Goal: Task Accomplishment & Management: Manage account settings

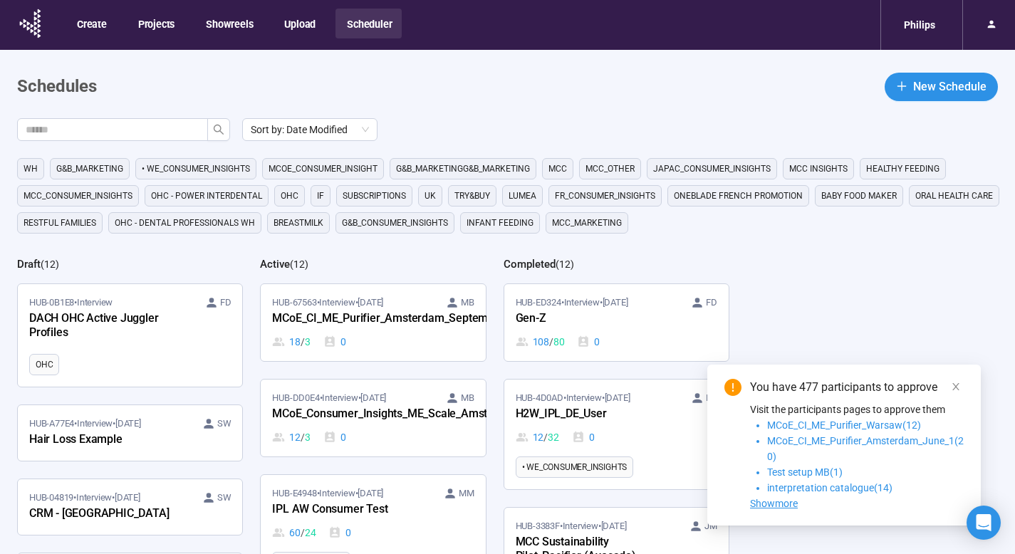
scroll to position [118, 0]
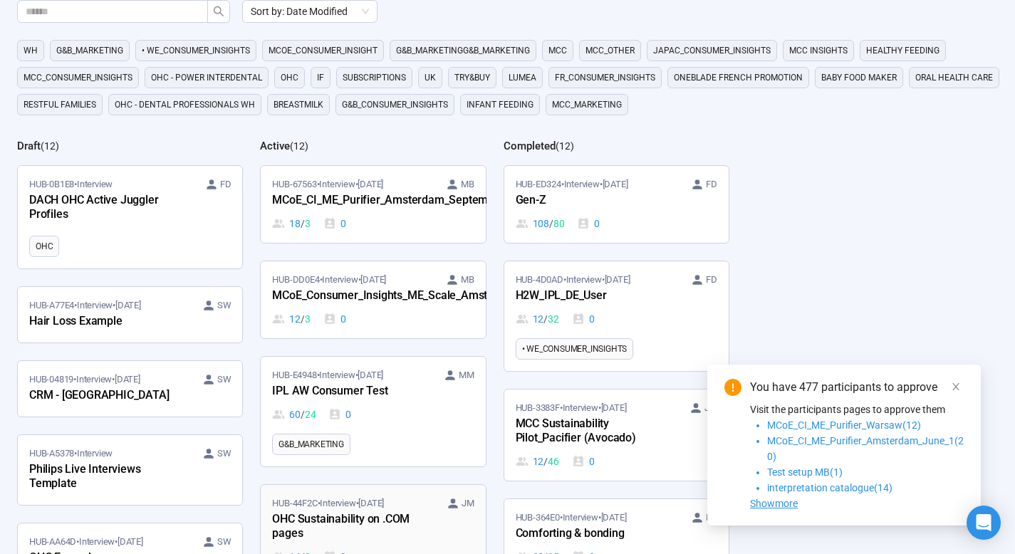
click at [356, 511] on div "OHC Sustainability on .COM pages" at bounding box center [350, 527] width 157 height 33
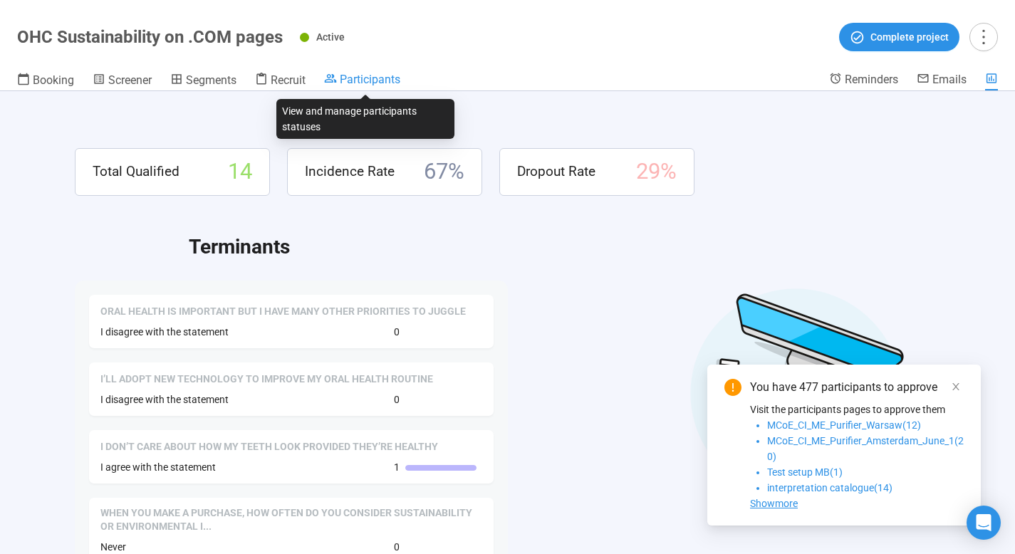
click at [365, 80] on span "Participants" at bounding box center [370, 80] width 61 height 14
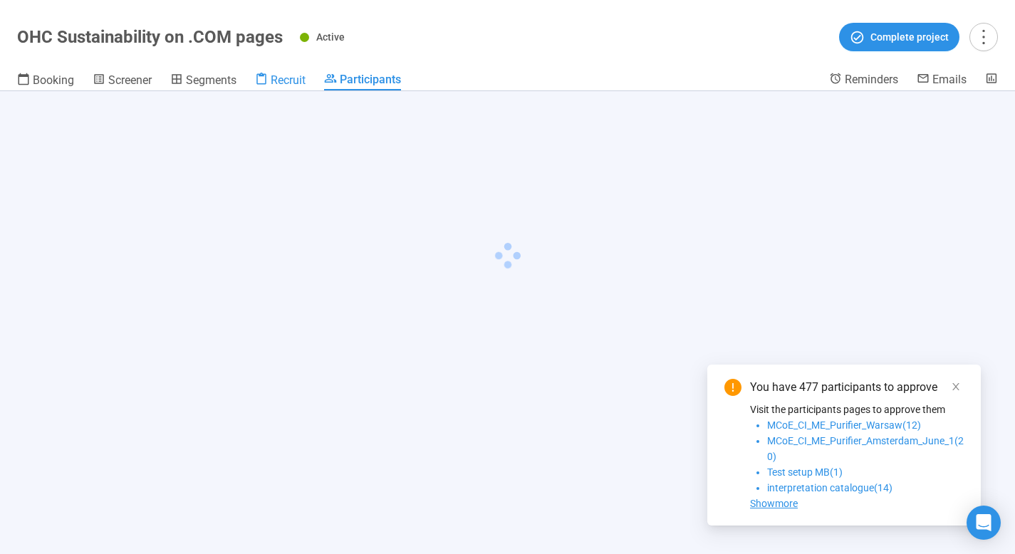
click at [293, 76] on span "Recruit" at bounding box center [288, 80] width 35 height 14
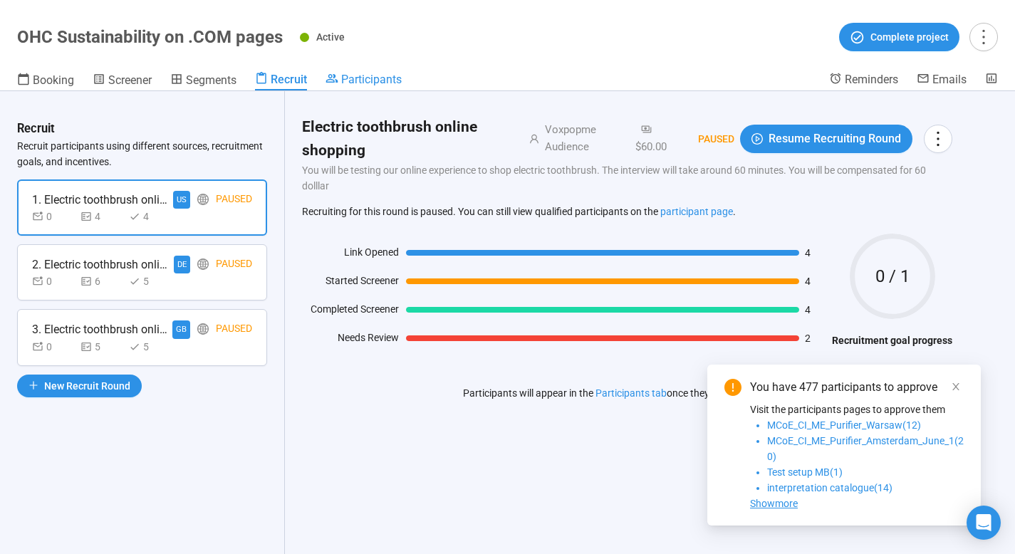
click at [351, 83] on span "Participants" at bounding box center [371, 80] width 61 height 14
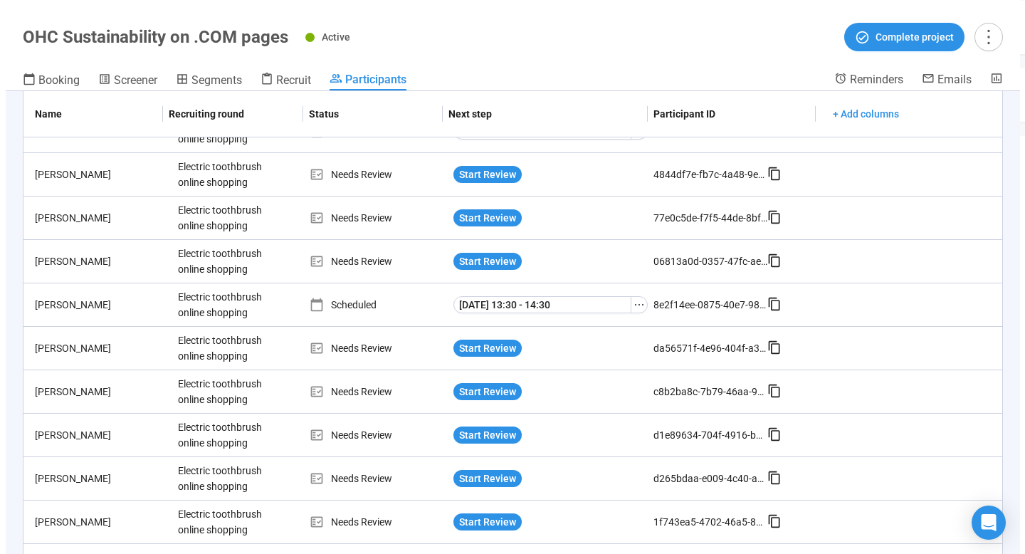
scroll to position [366, 0]
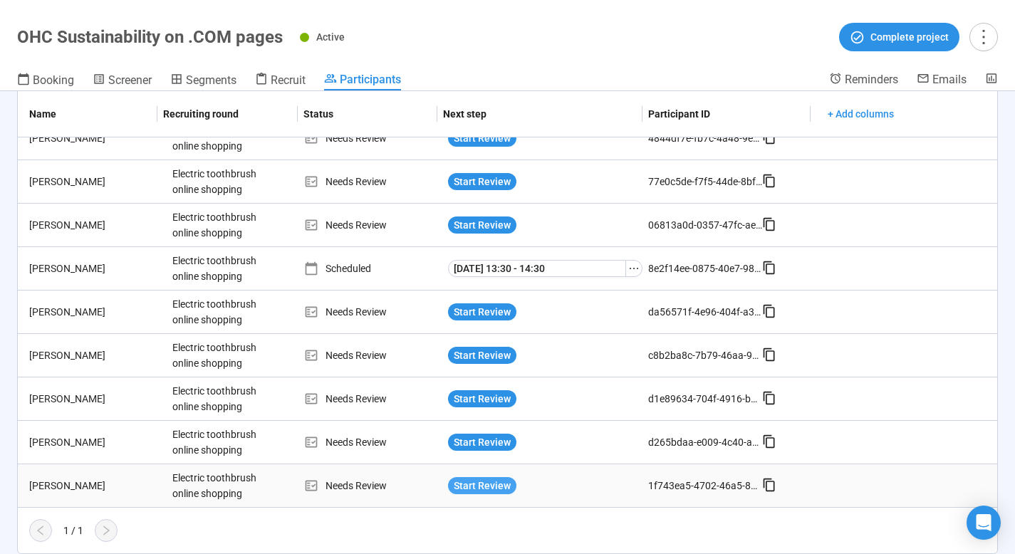
click at [465, 486] on span "Start Review" at bounding box center [482, 486] width 57 height 16
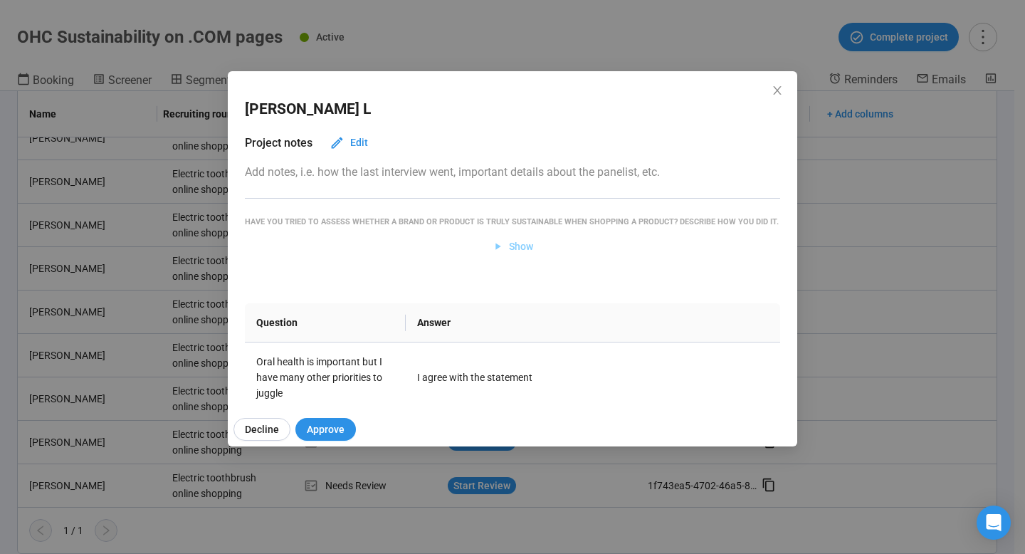
click at [514, 254] on span "Show" at bounding box center [521, 247] width 24 height 16
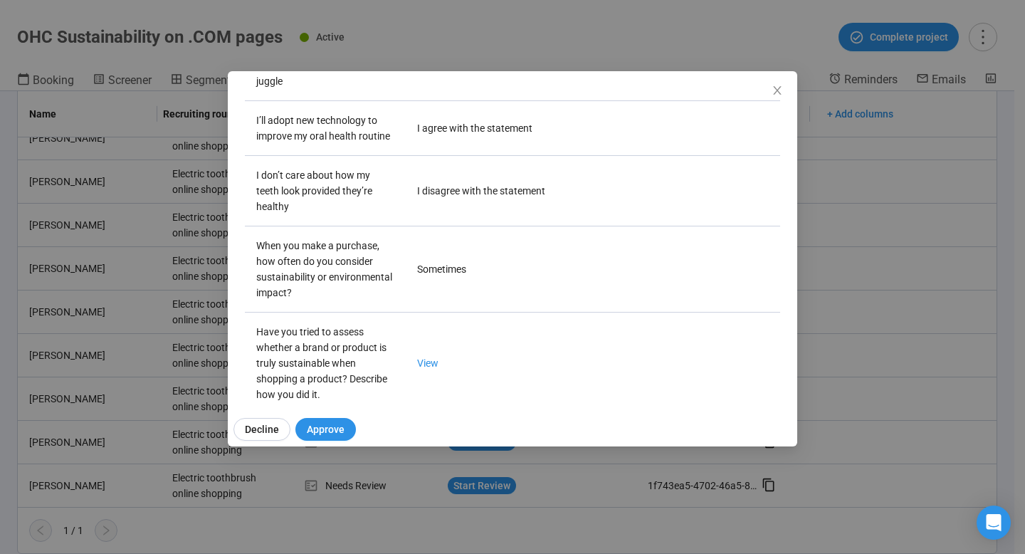
scroll to position [468, 0]
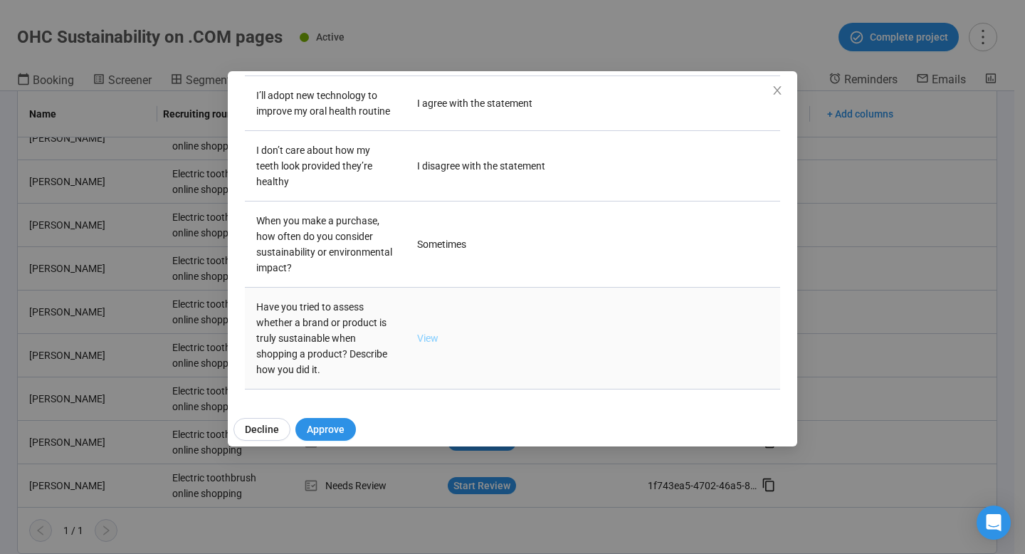
click at [433, 335] on link "View" at bounding box center [427, 338] width 21 height 11
click at [775, 91] on icon "close" at bounding box center [777, 90] width 11 height 11
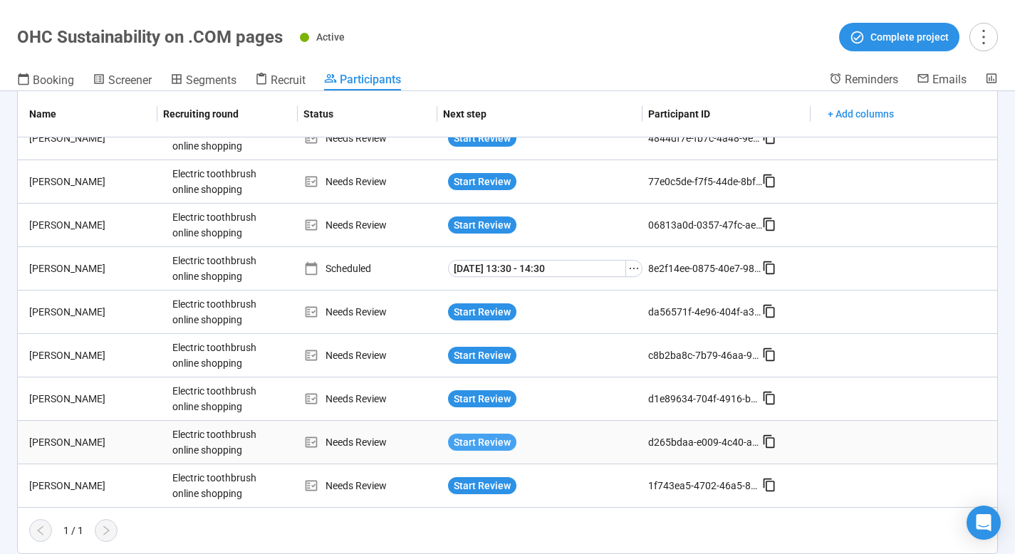
click at [474, 442] on span "Start Review" at bounding box center [482, 442] width 57 height 16
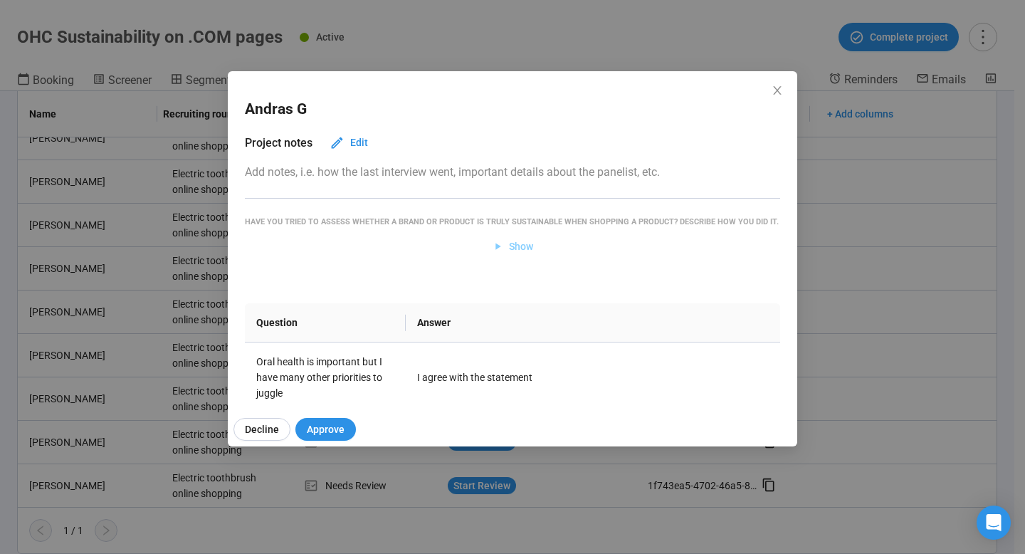
click at [511, 254] on span "Show" at bounding box center [521, 247] width 24 height 16
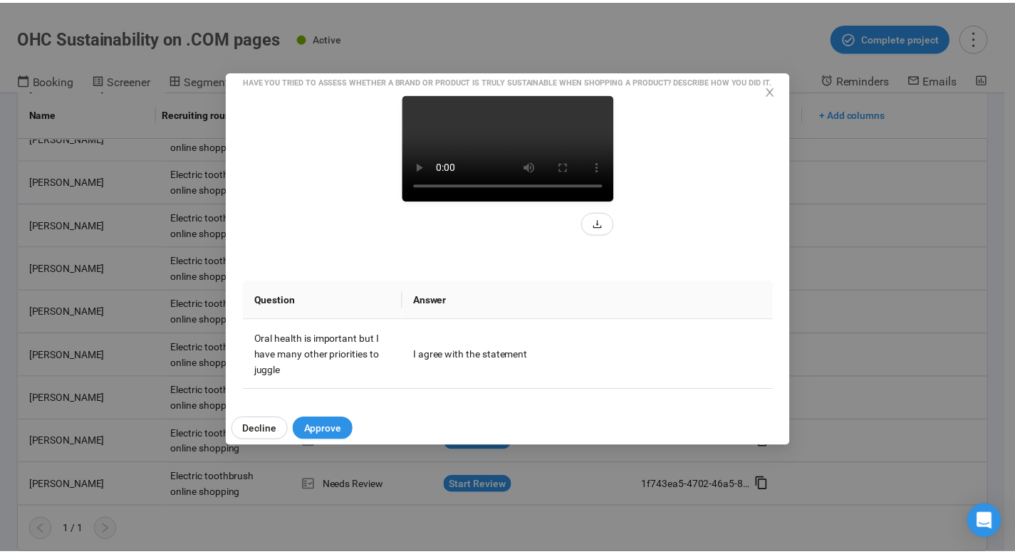
scroll to position [140, 0]
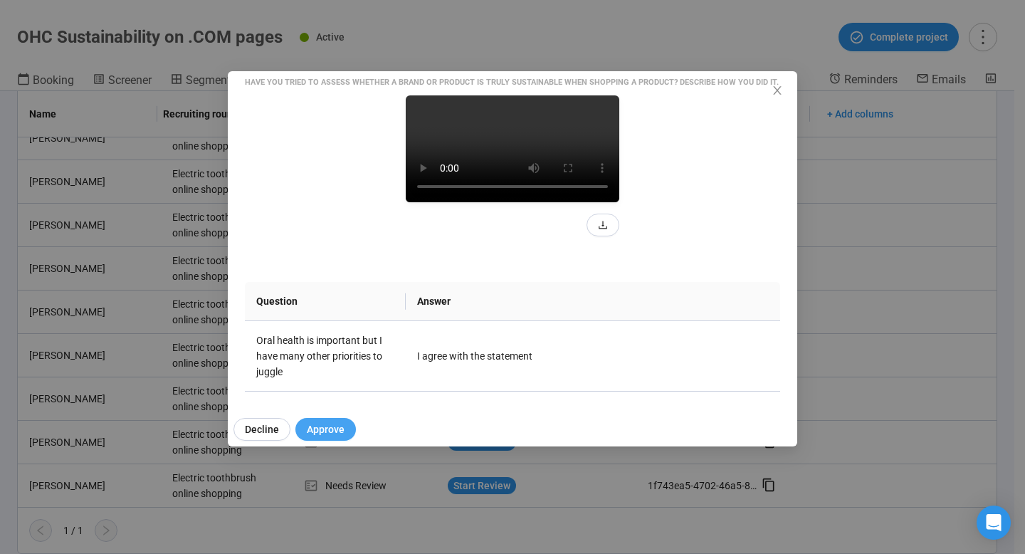
click at [328, 426] on span "Approve" at bounding box center [326, 430] width 38 height 16
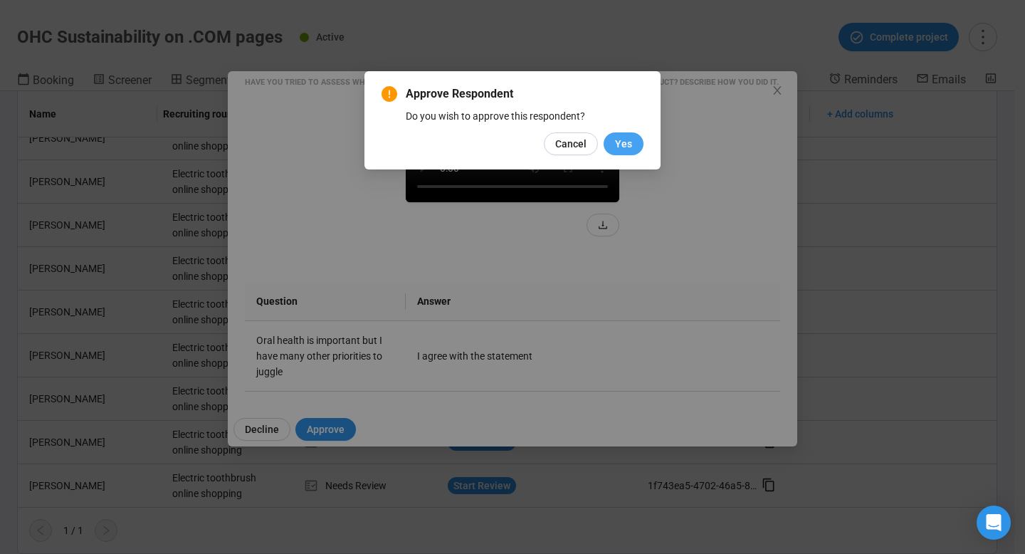
click at [619, 144] on span "Yes" at bounding box center [623, 144] width 17 height 16
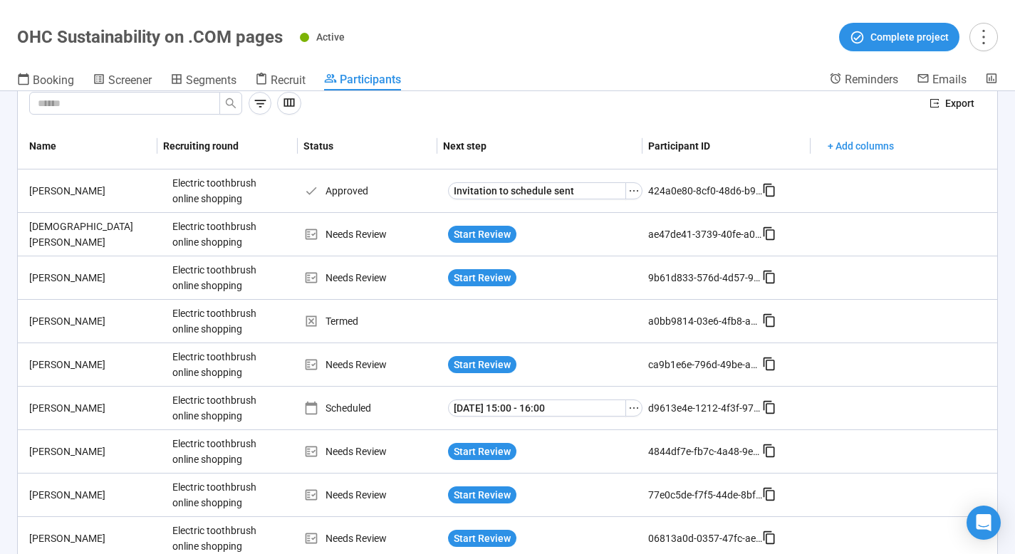
scroll to position [0, 0]
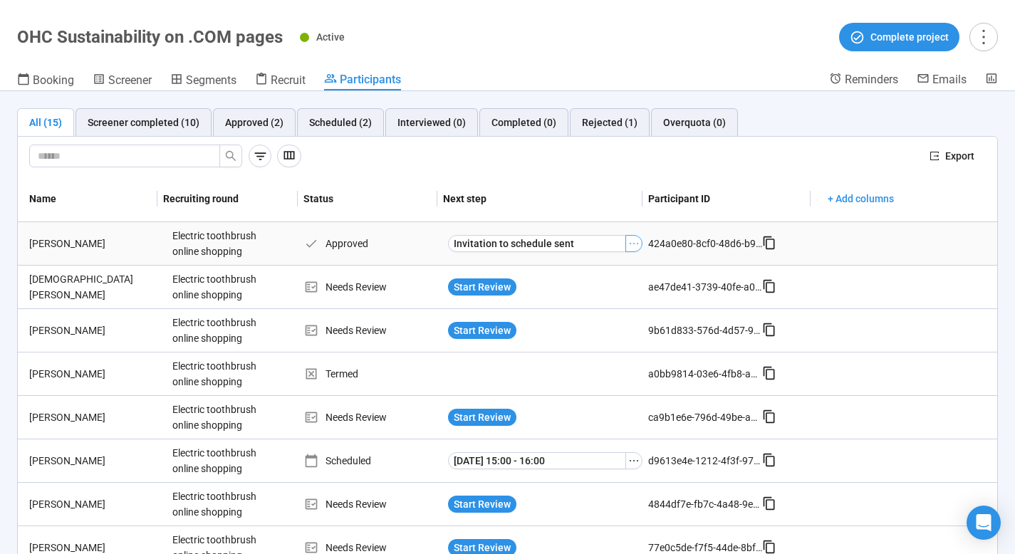
click at [625, 243] on button "button" at bounding box center [633, 243] width 17 height 17
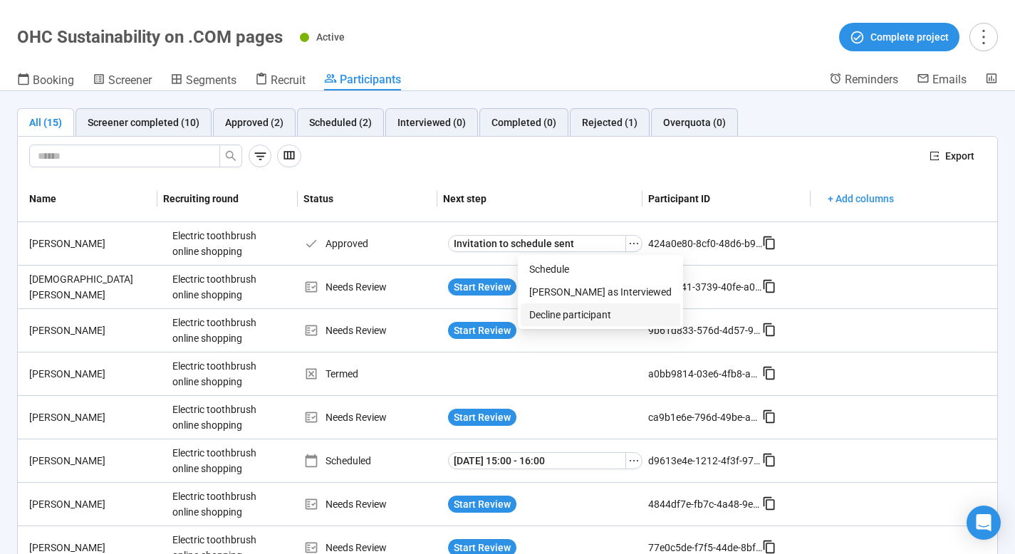
click at [573, 309] on span "Decline participant" at bounding box center [600, 315] width 142 height 16
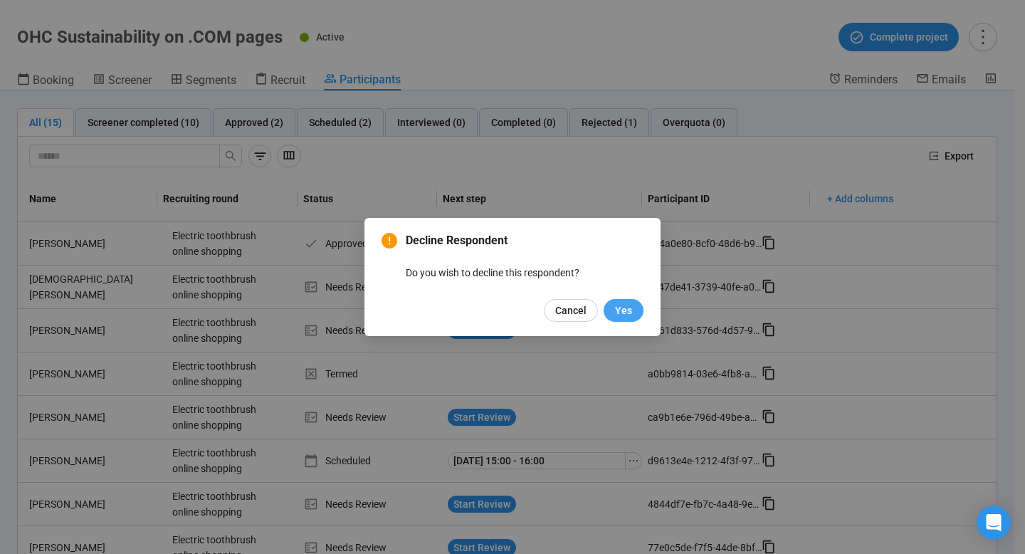
click at [622, 310] on span "Yes" at bounding box center [623, 311] width 17 height 16
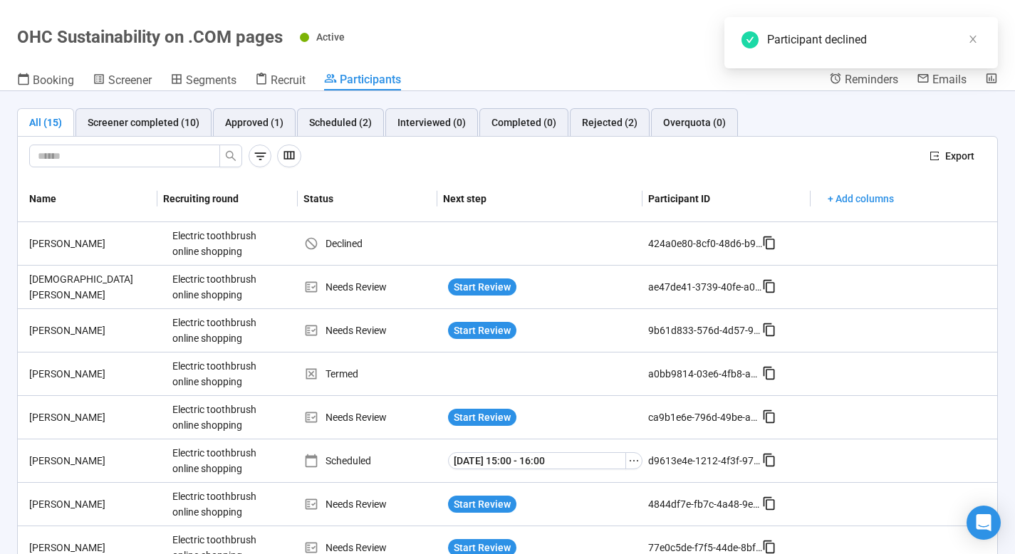
scroll to position [48, 0]
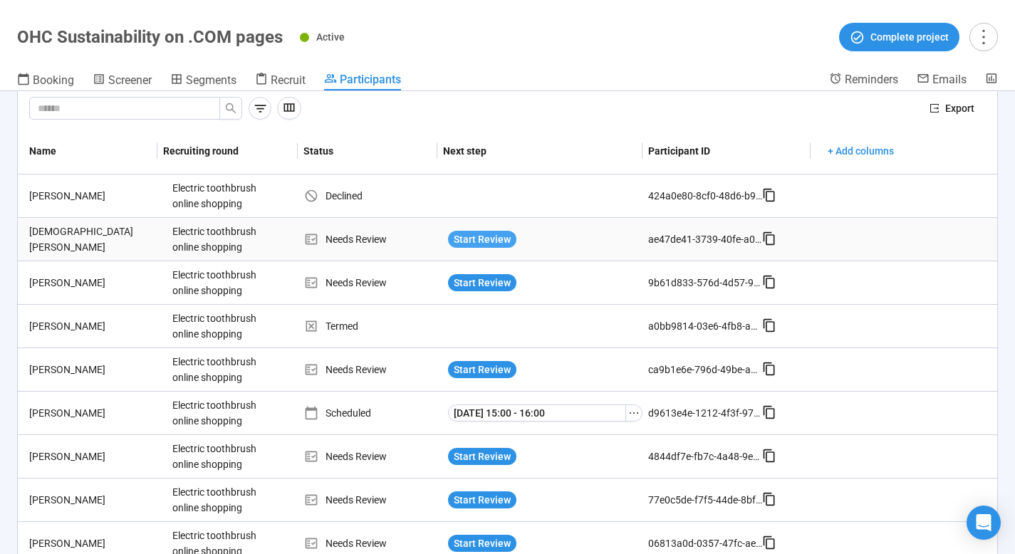
click at [459, 241] on span "Start Review" at bounding box center [482, 239] width 57 height 16
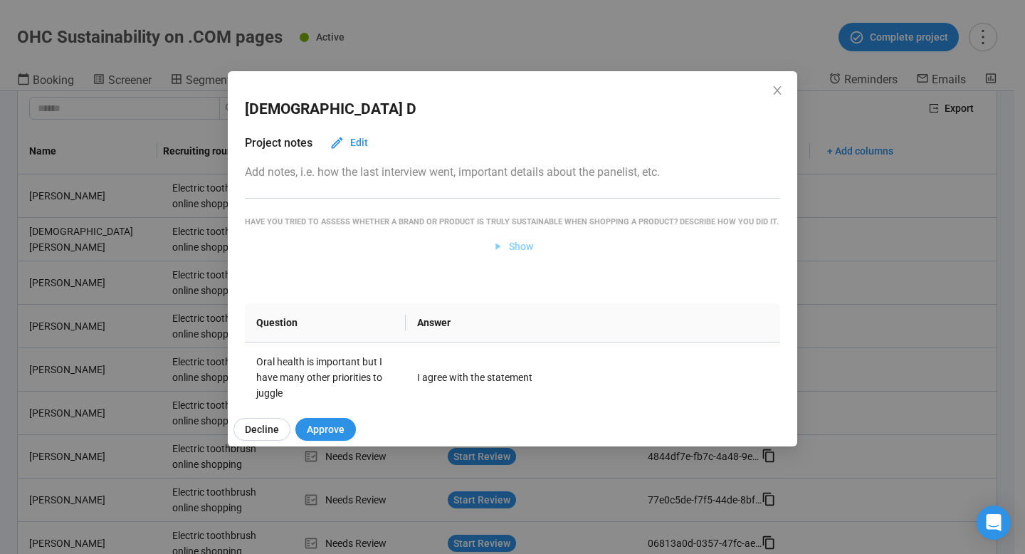
click at [509, 254] on span "Show" at bounding box center [521, 247] width 24 height 16
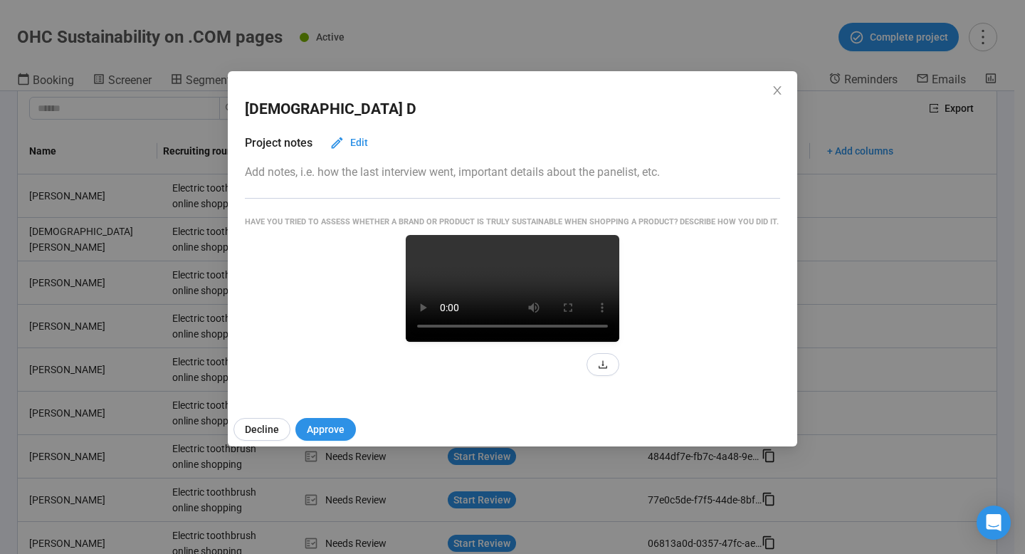
click at [786, 75] on div "Sevastian D Project notes Edit Add notes, i.e. how the last interview went, imp…" at bounding box center [513, 237] width 570 height 333
click at [776, 90] on icon "close" at bounding box center [777, 90] width 11 height 11
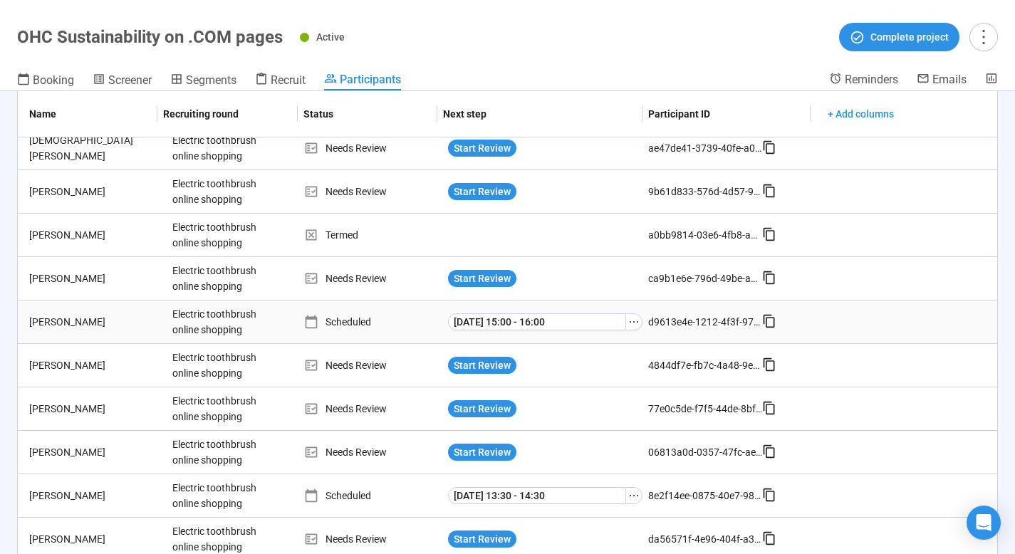
scroll to position [366, 0]
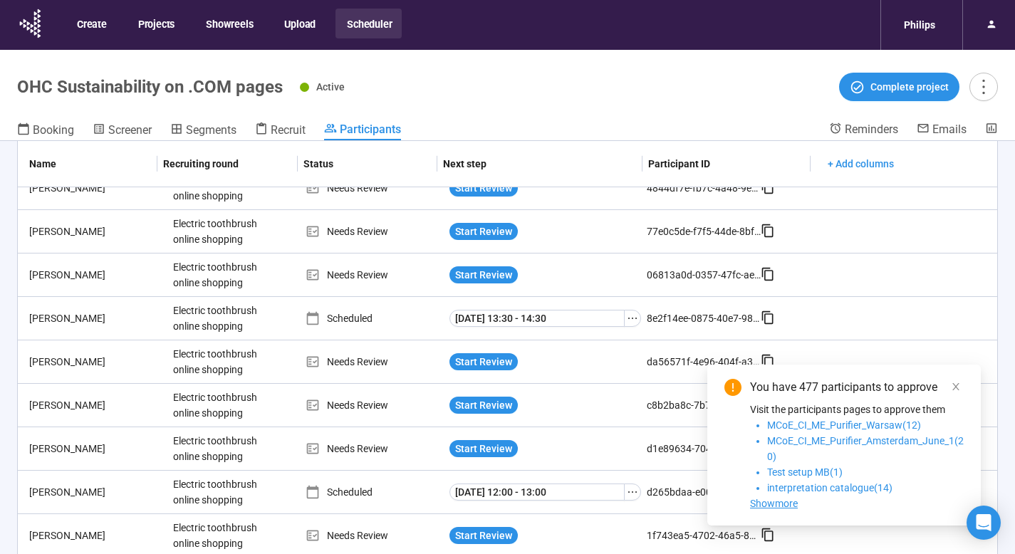
scroll to position [50, 0]
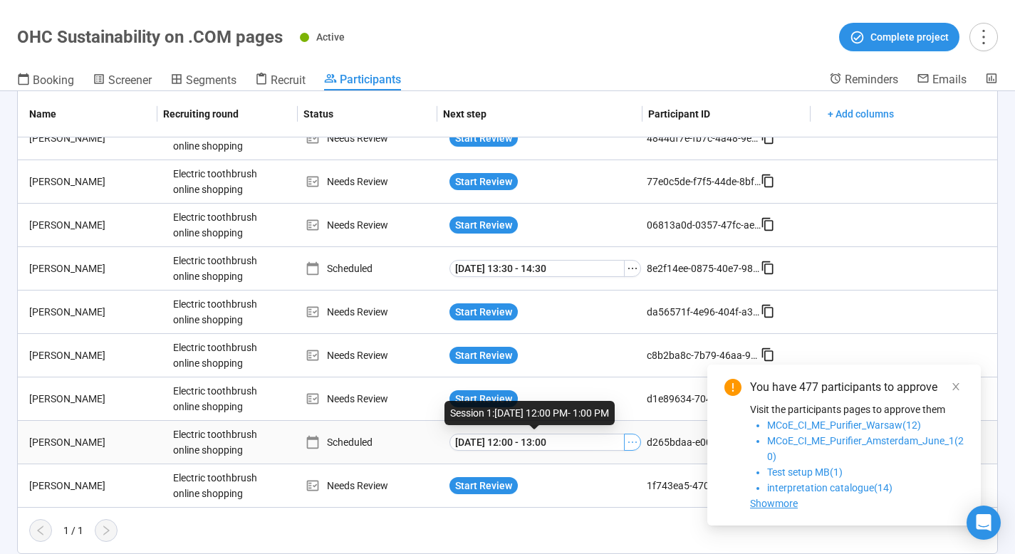
click at [627, 443] on icon "ellipsis" at bounding box center [632, 442] width 11 height 11
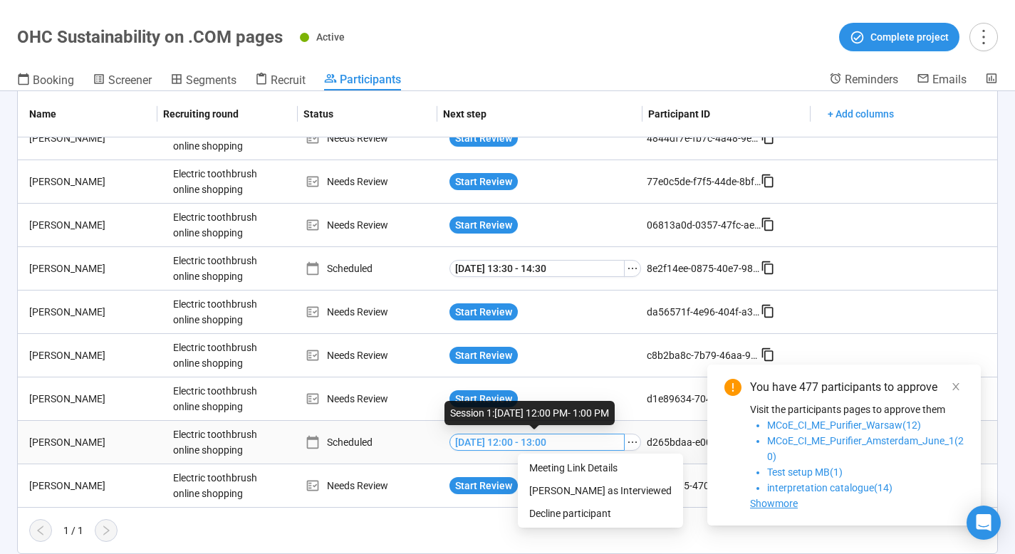
click at [522, 438] on span "Thu, Sep 4 12:00 - 13:00" at bounding box center [500, 442] width 91 height 16
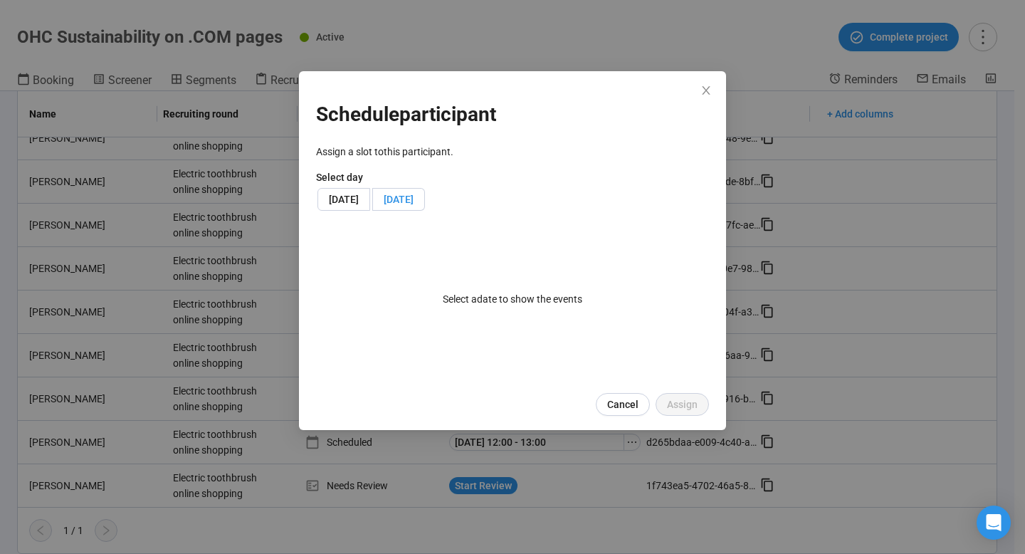
click at [414, 202] on span "Fri, September 5, 2025" at bounding box center [399, 199] width 30 height 11
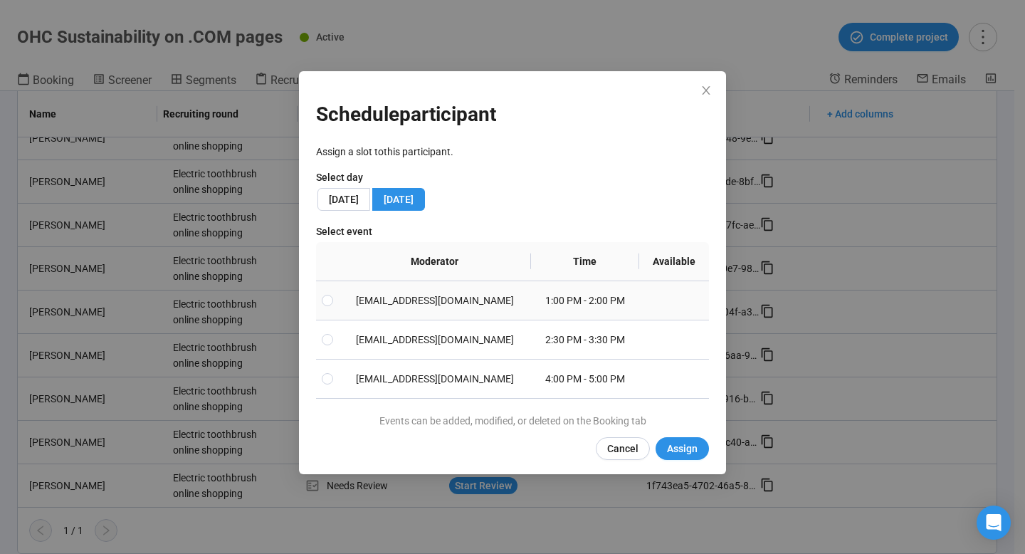
click at [335, 303] on td at bounding box center [327, 300] width 23 height 39
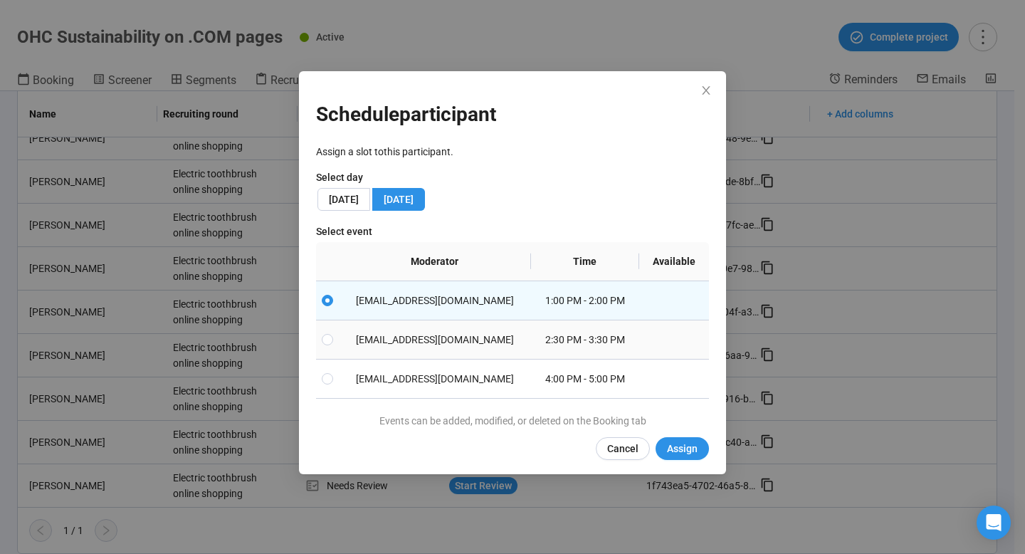
click at [335, 332] on td at bounding box center [327, 339] width 23 height 39
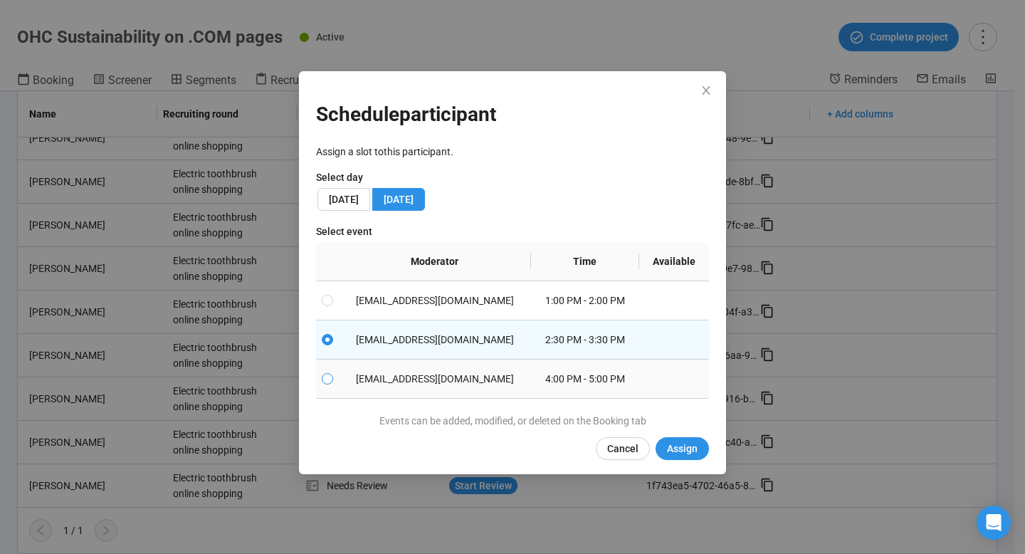
click at [331, 371] on label at bounding box center [327, 379] width 11 height 16
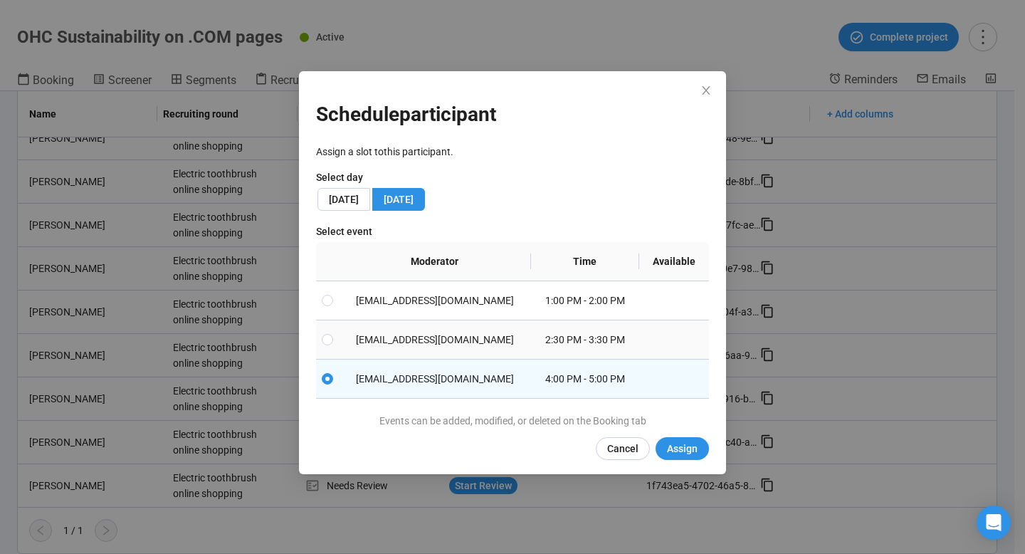
click at [335, 344] on td at bounding box center [327, 339] width 23 height 39
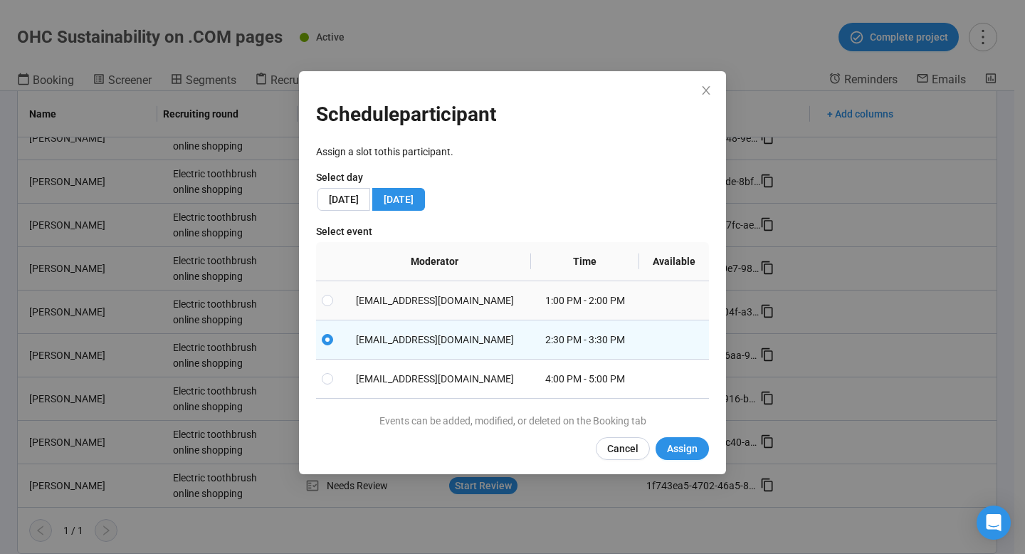
click at [350, 305] on td "jiaqi.mao@philips.com" at bounding box center [435, 300] width 192 height 39
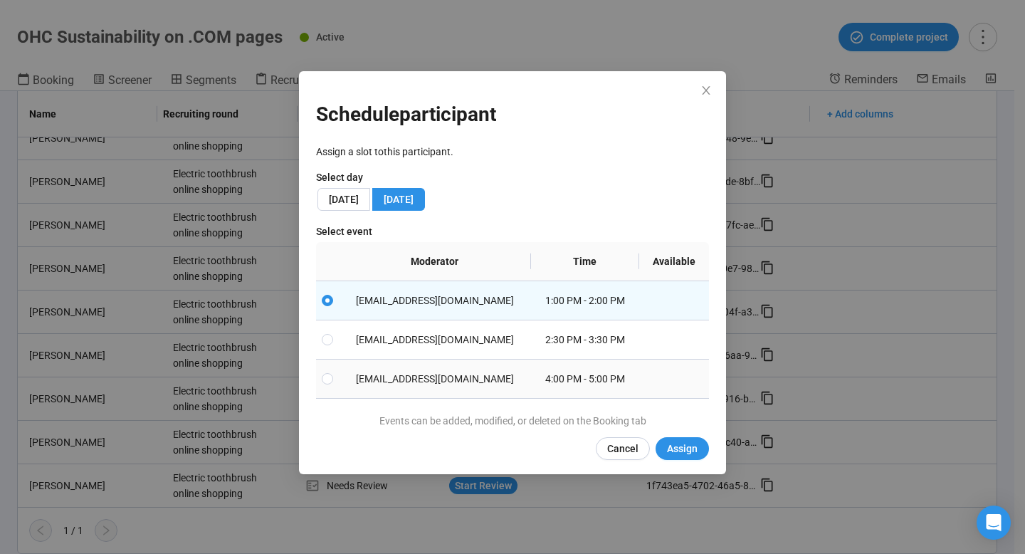
click at [371, 373] on td "jiaqi.mao@philips.com" at bounding box center [435, 379] width 192 height 39
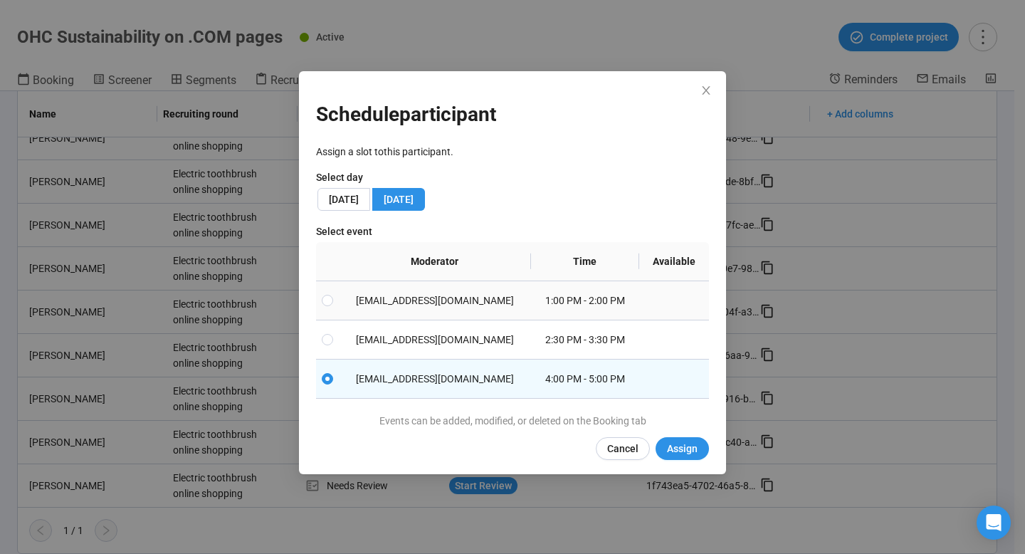
click at [343, 305] on td "jiaqi.mao@philips.com" at bounding box center [435, 300] width 192 height 39
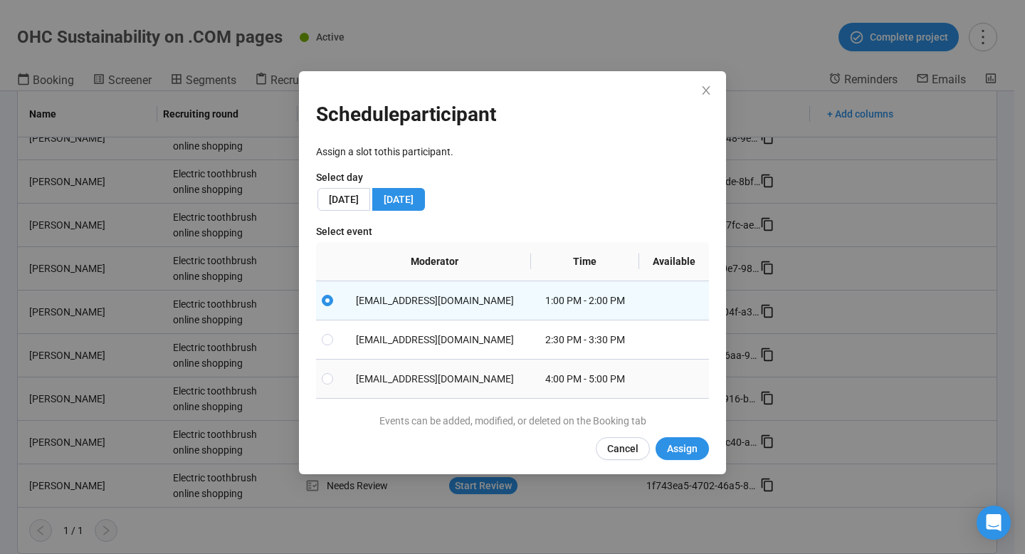
click at [401, 366] on td "jiaqi.mao@philips.com" at bounding box center [435, 379] width 192 height 39
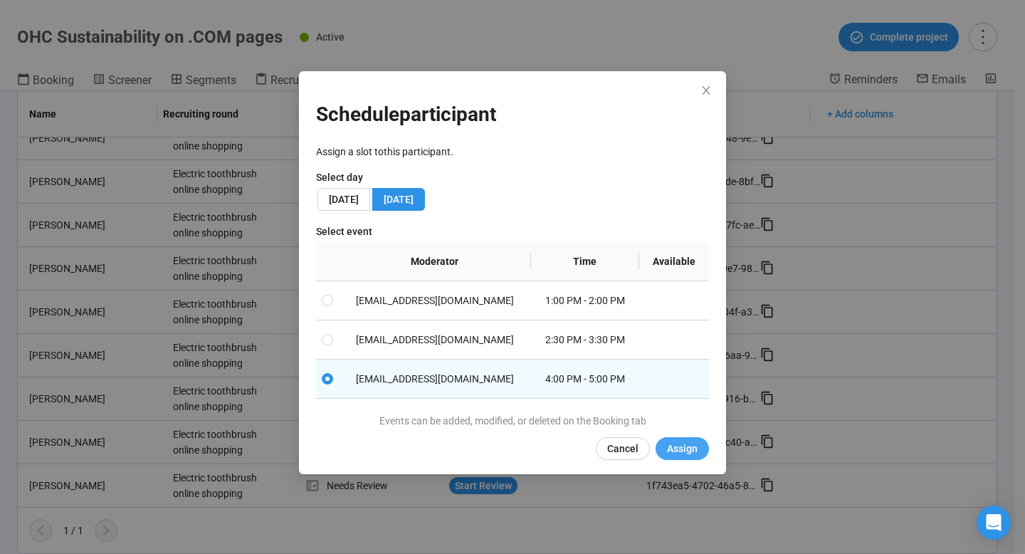
click at [689, 444] on span "Assign" at bounding box center [682, 449] width 31 height 16
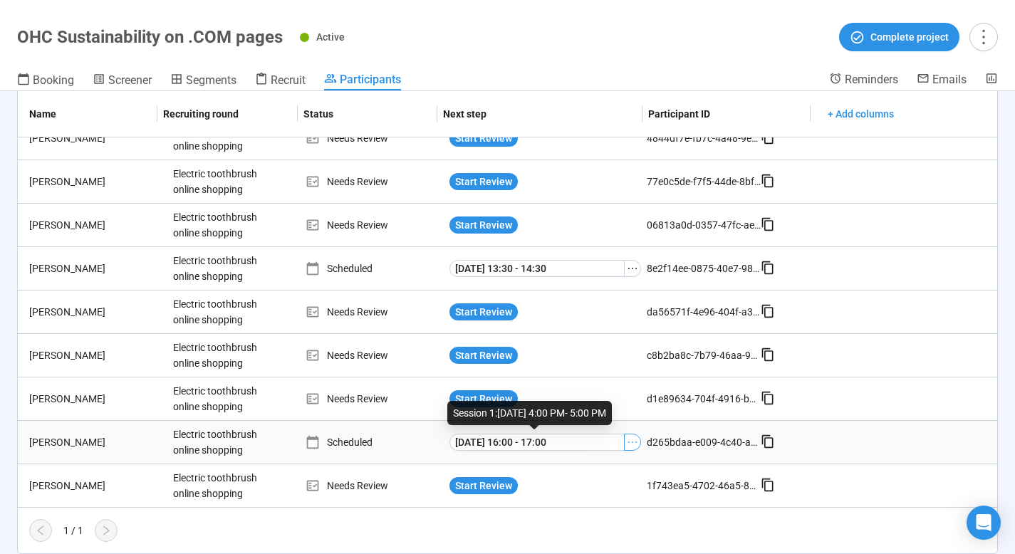
click at [627, 447] on icon "ellipsis" at bounding box center [632, 442] width 11 height 11
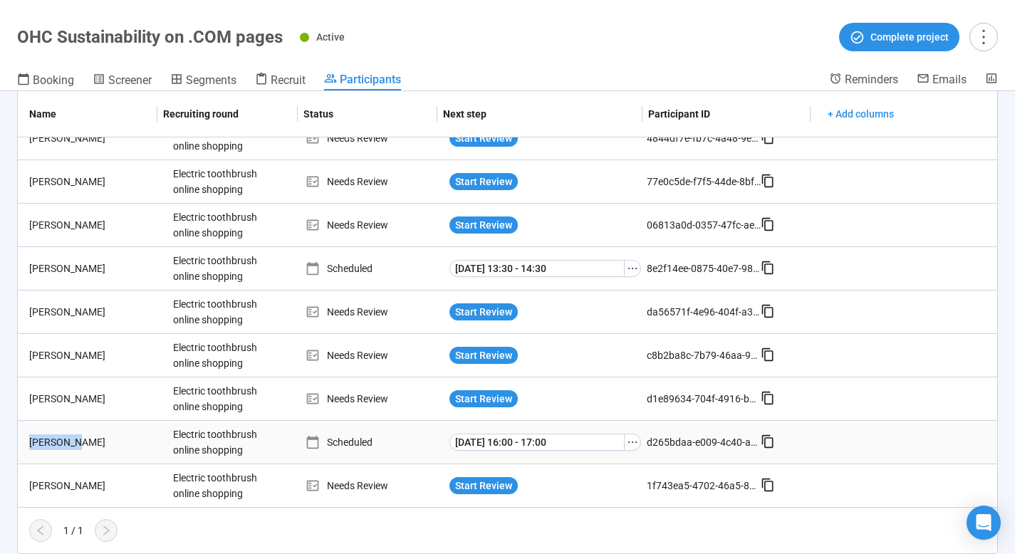
drag, startPoint x: 30, startPoint y: 442, endPoint x: 73, endPoint y: 442, distance: 43.4
click at [73, 442] on div "[PERSON_NAME]" at bounding box center [96, 442] width 144 height 16
copy div "[PERSON_NAME]"
click at [51, 81] on span "Booking" at bounding box center [53, 80] width 41 height 14
